Goal: Transaction & Acquisition: Subscribe to service/newsletter

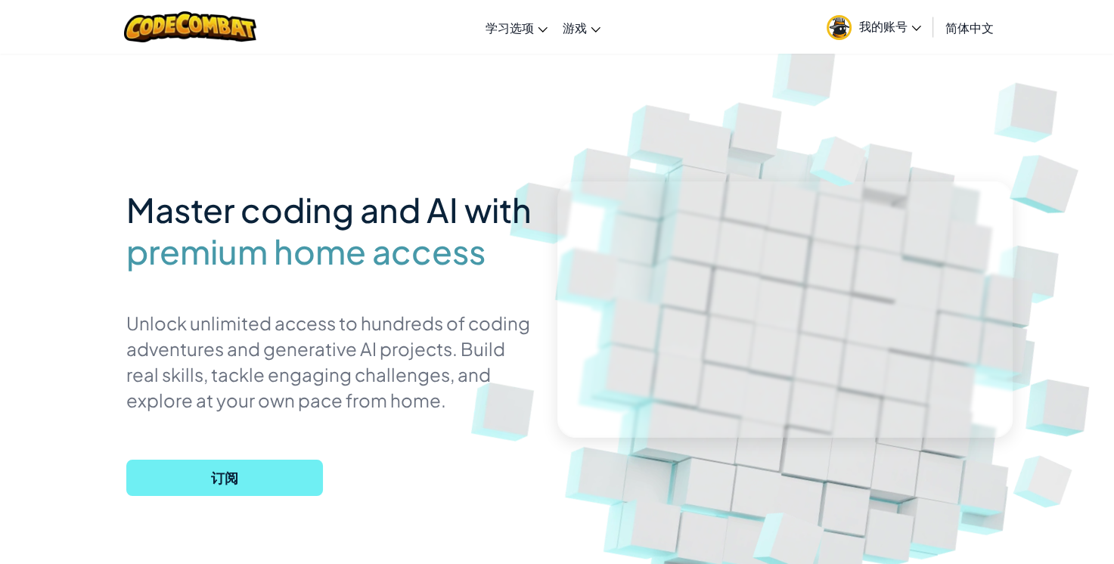
click at [225, 476] on span "订阅" at bounding box center [224, 478] width 197 height 36
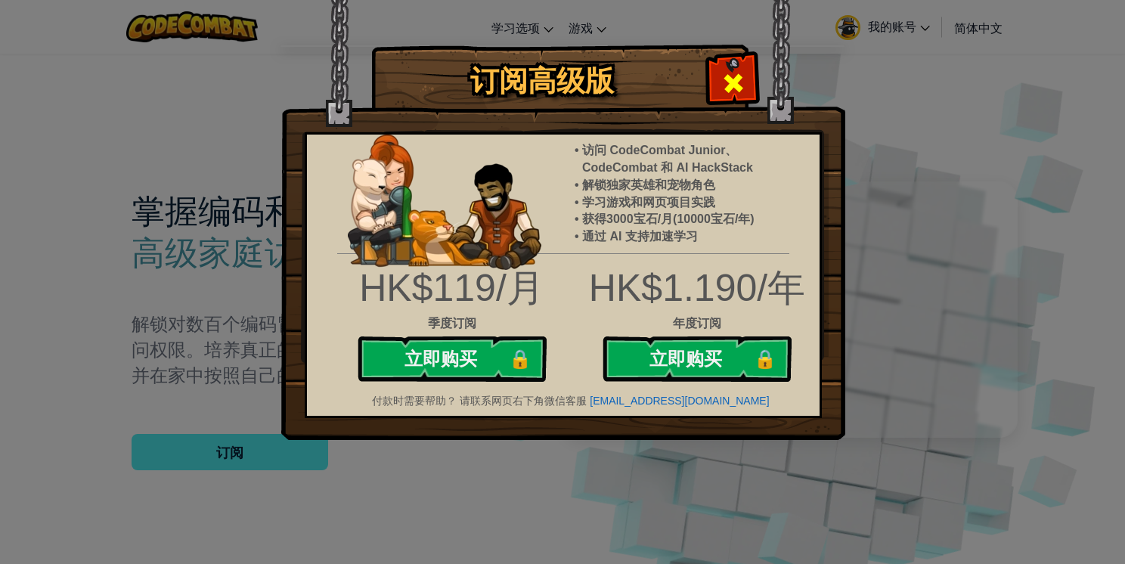
click at [728, 65] on div at bounding box center [733, 81] width 48 height 48
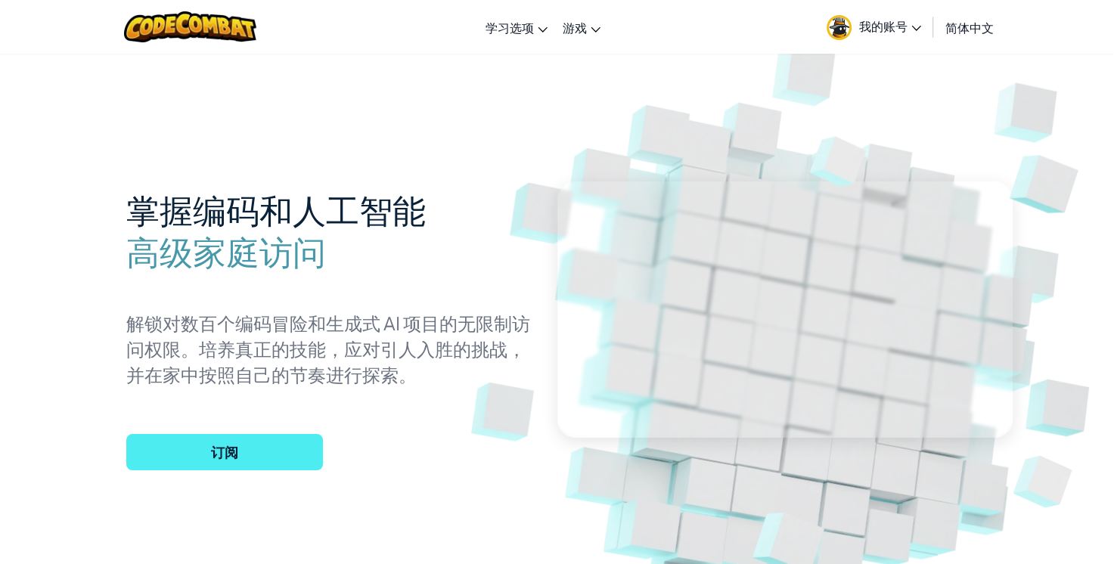
click at [908, 32] on span "我的账号" at bounding box center [890, 26] width 62 height 16
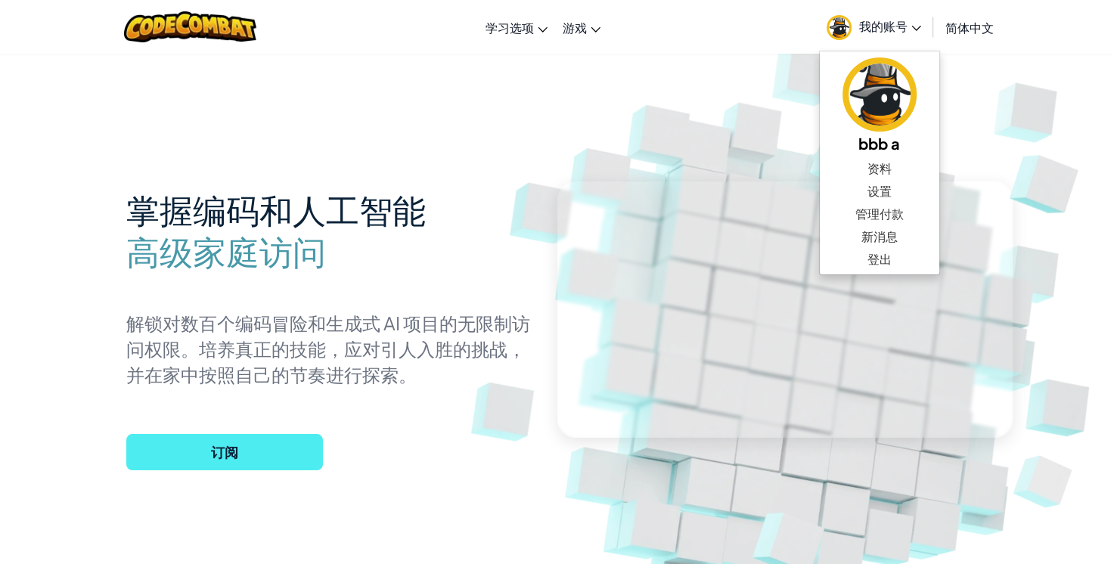
click at [911, 39] on link "我的账号" at bounding box center [874, 27] width 110 height 48
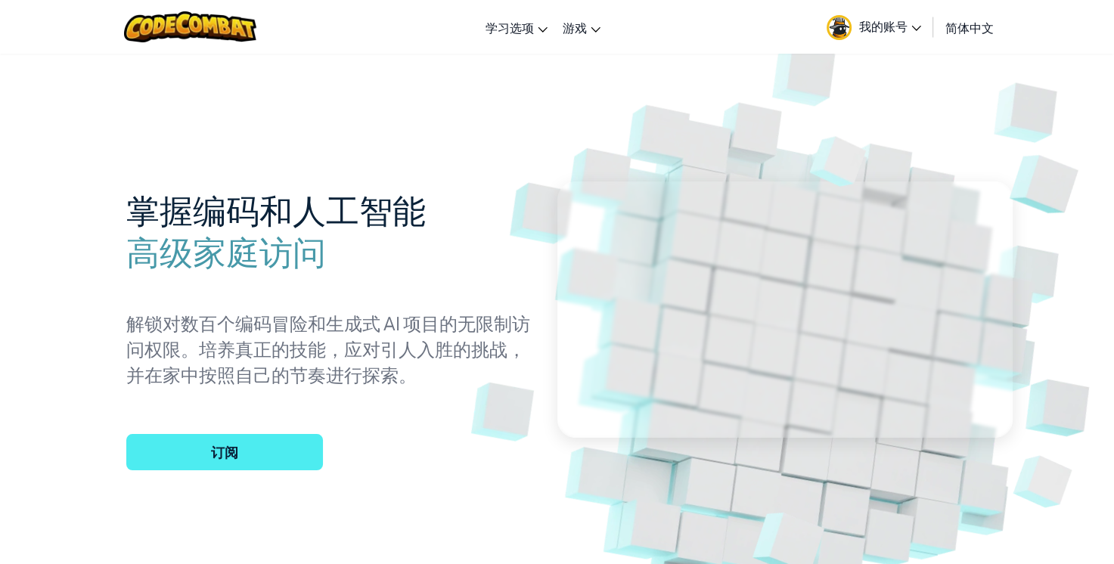
click at [911, 39] on link "我的账号" at bounding box center [874, 27] width 110 height 48
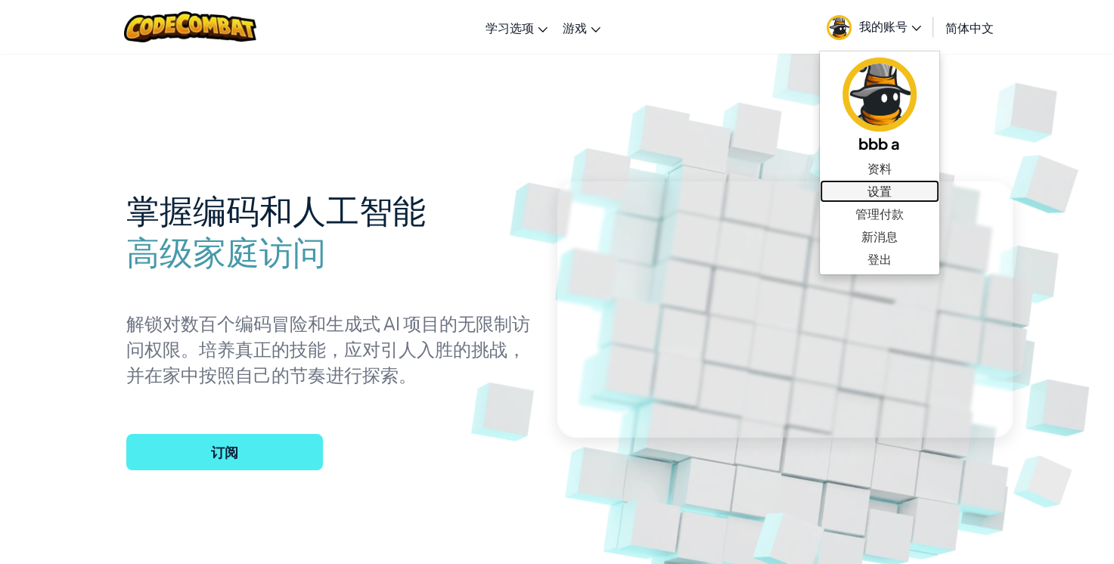
click at [880, 190] on link "设置" at bounding box center [879, 191] width 119 height 23
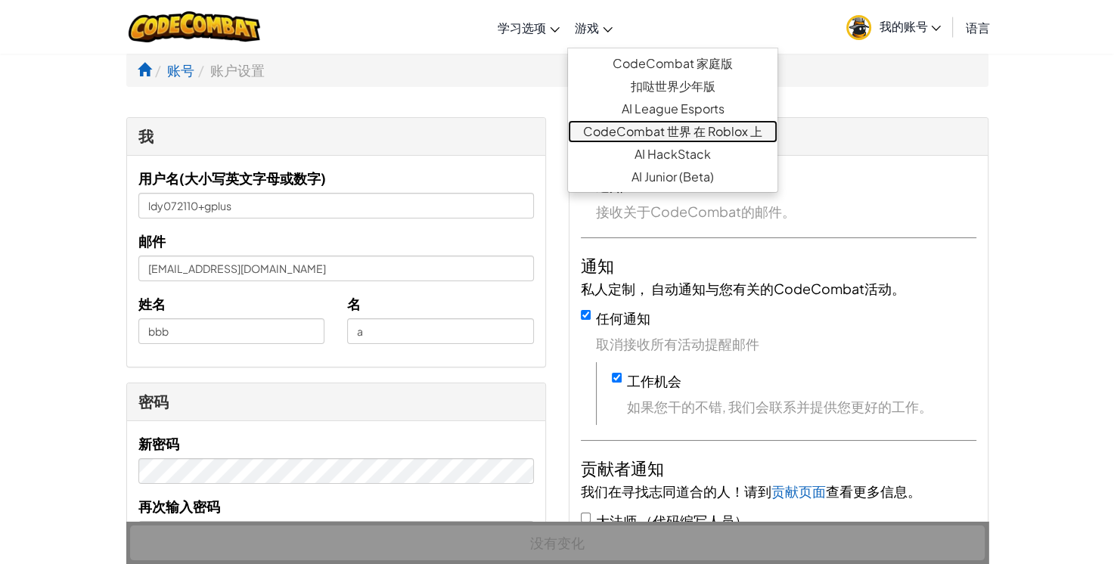
click at [720, 127] on font "CodeCombat 世界 在 Roblox 上" at bounding box center [672, 131] width 179 height 16
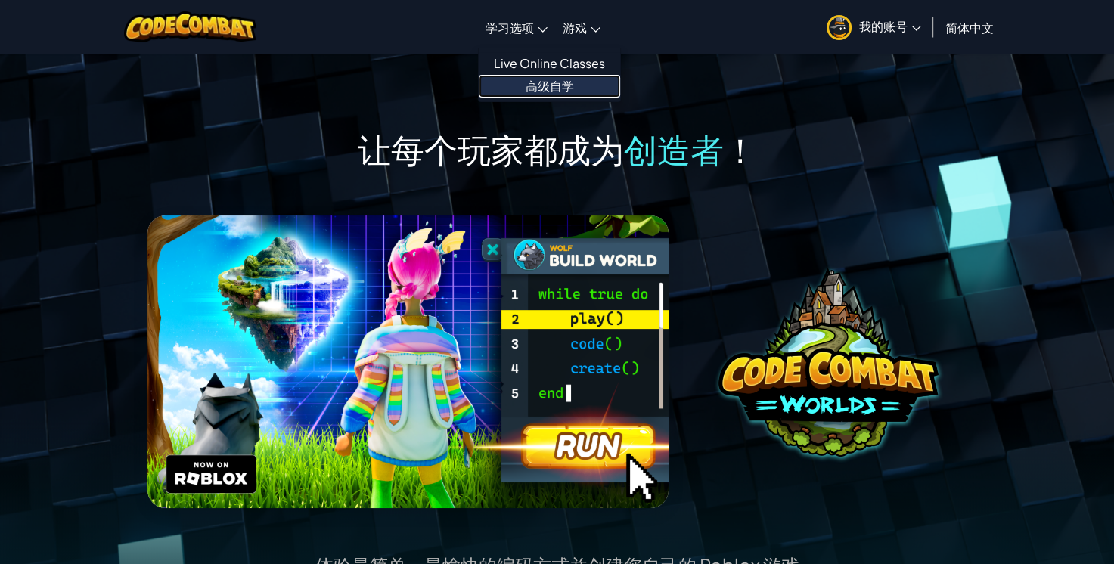
click at [533, 84] on font "高级自学" at bounding box center [550, 86] width 48 height 16
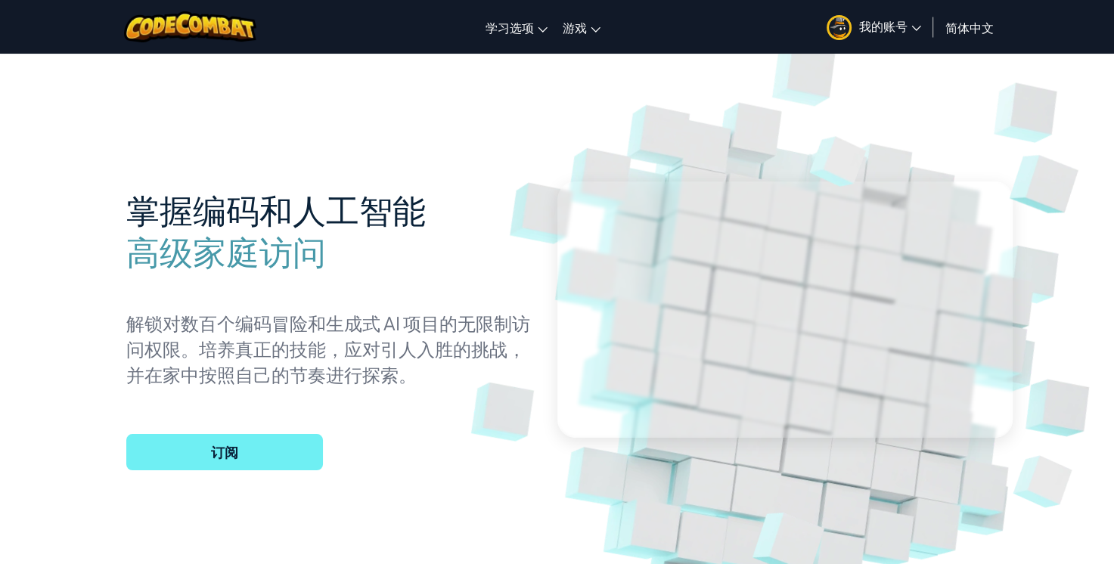
click at [219, 441] on span "订阅" at bounding box center [224, 452] width 197 height 36
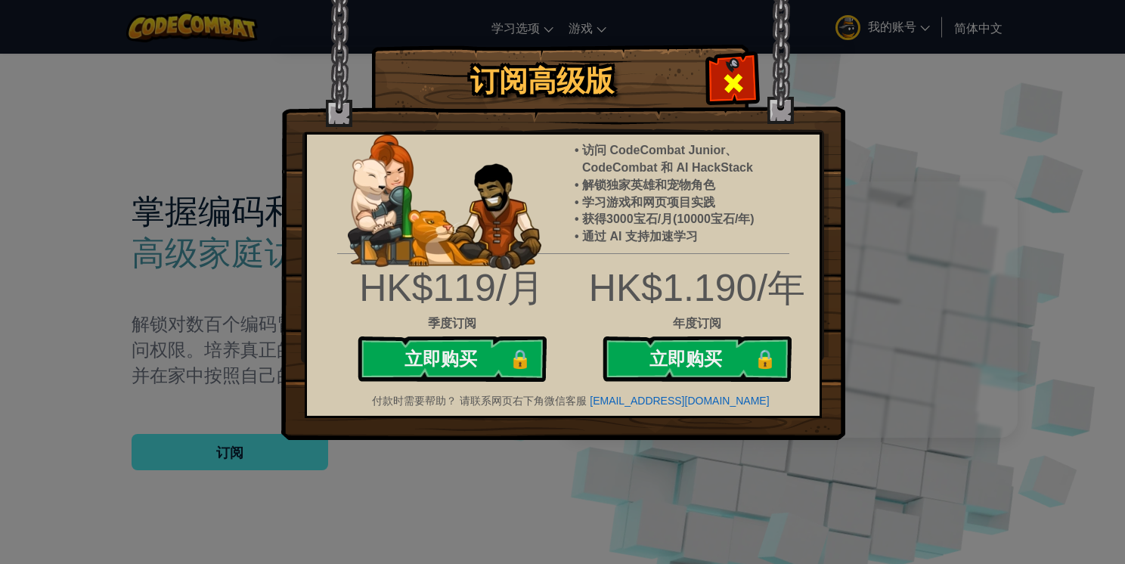
click at [729, 86] on span at bounding box center [734, 83] width 24 height 24
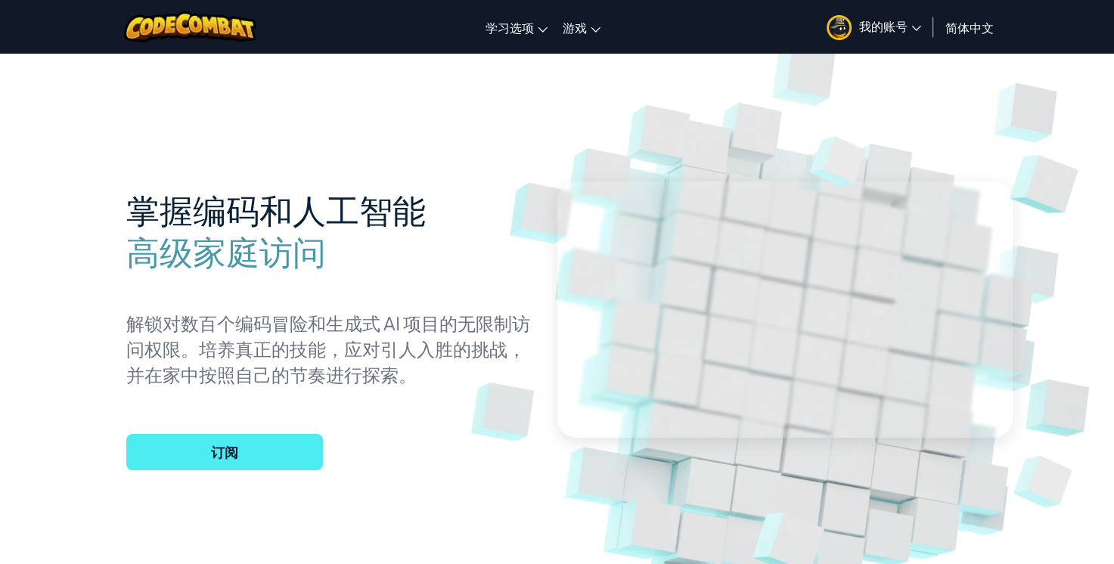
click at [880, 27] on span "我的账号" at bounding box center [890, 26] width 62 height 16
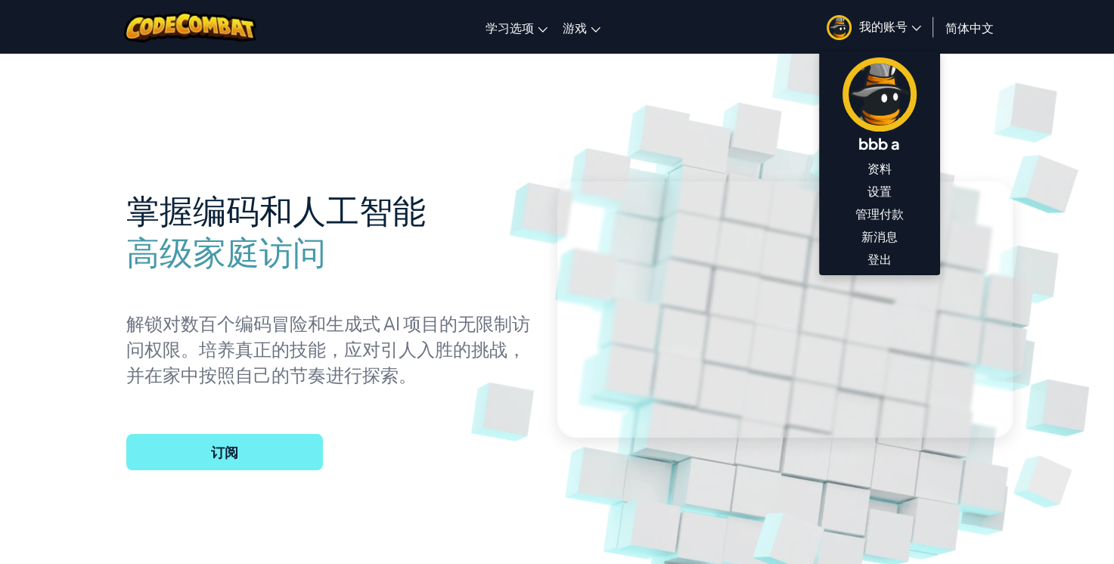
click at [304, 447] on span "订阅" at bounding box center [224, 452] width 197 height 36
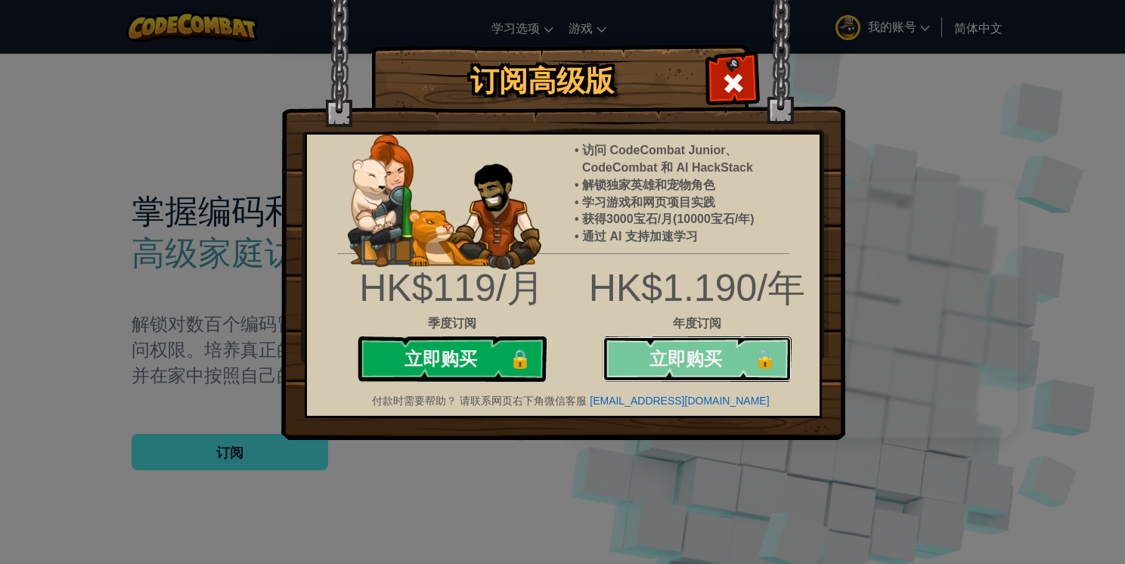
click at [677, 358] on button "立即购买 🔒" at bounding box center [697, 359] width 189 height 45
